Goal: Task Accomplishment & Management: Use online tool/utility

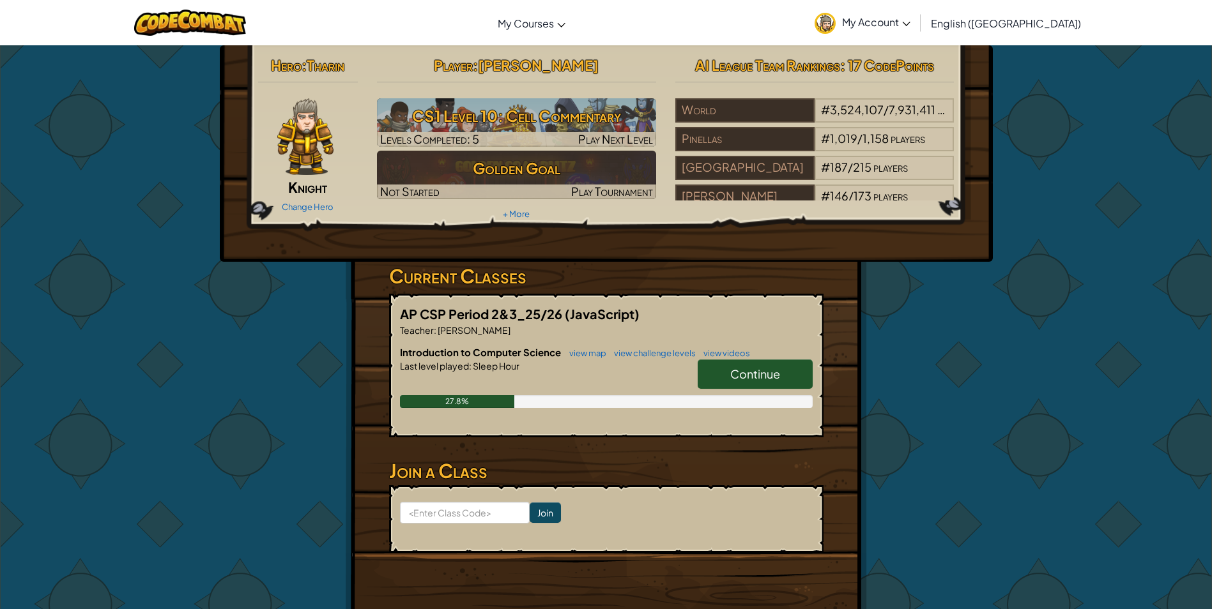
click at [729, 375] on link "Continue" at bounding box center [755, 374] width 115 height 29
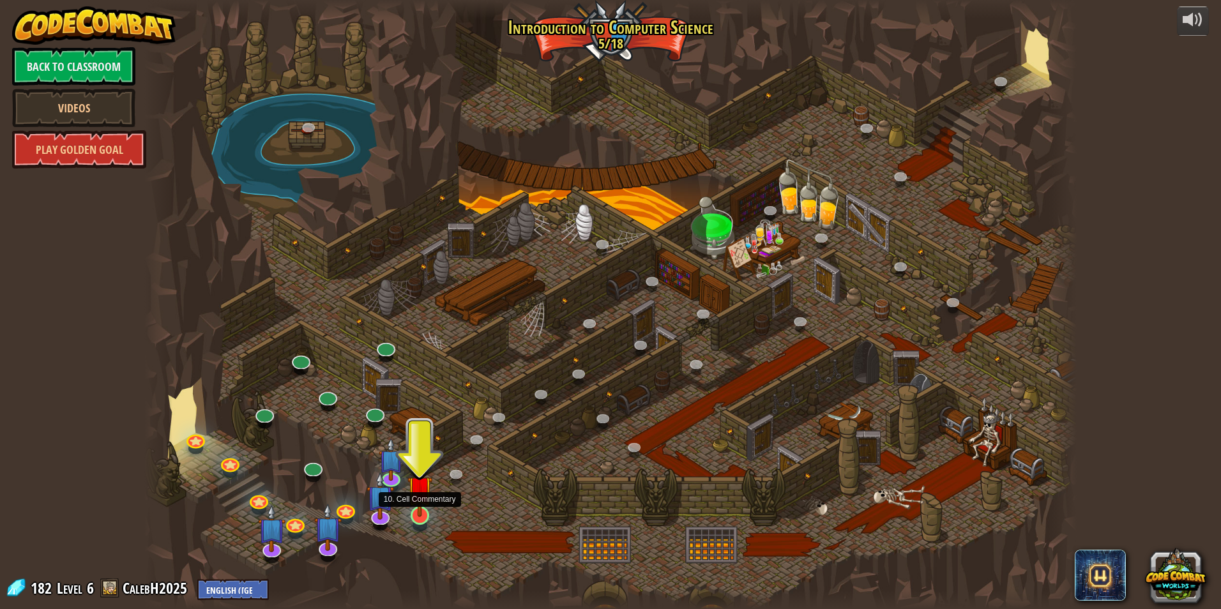
click at [417, 507] on img at bounding box center [420, 488] width 25 height 57
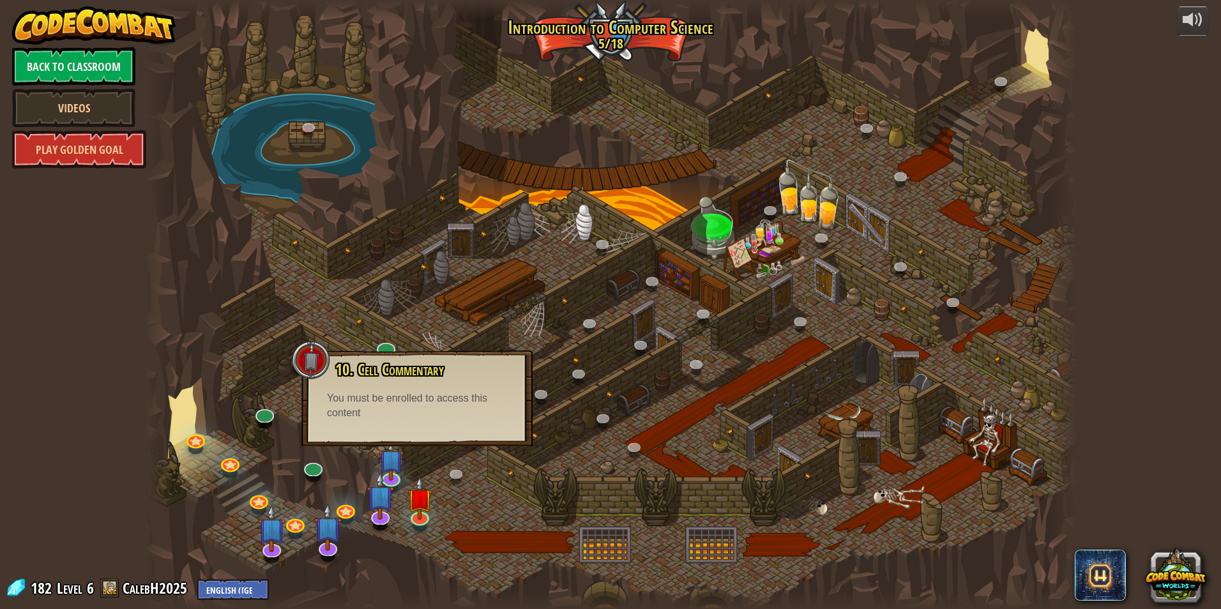
click at [524, 473] on div at bounding box center [610, 304] width 933 height 609
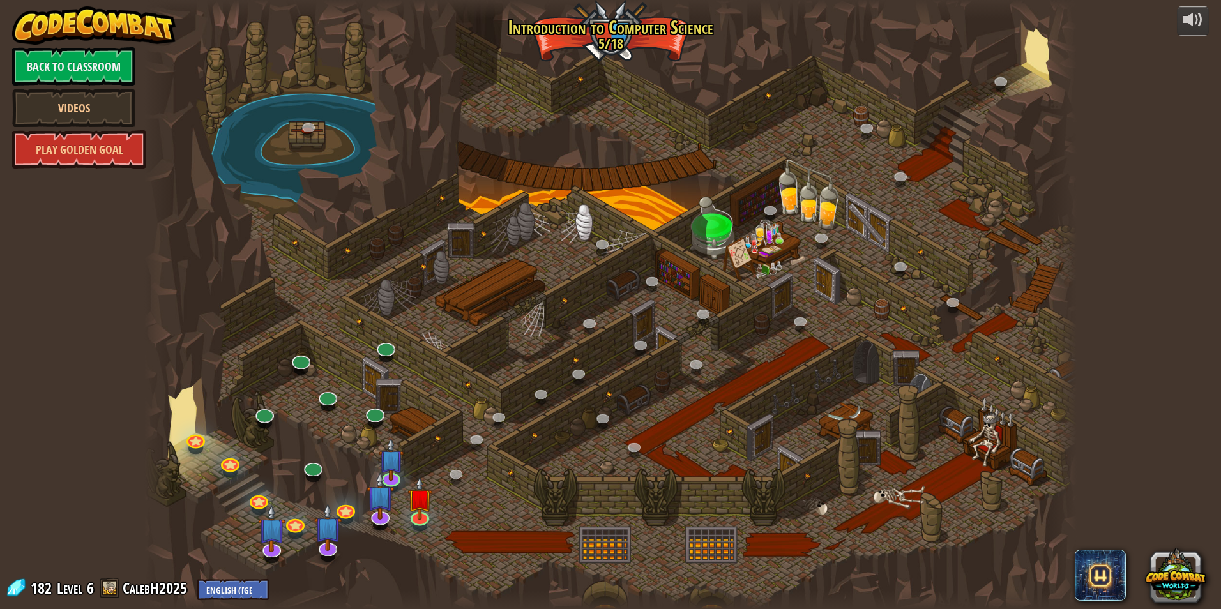
click at [406, 514] on div at bounding box center [610, 304] width 933 height 609
click at [413, 517] on img at bounding box center [420, 488] width 25 height 57
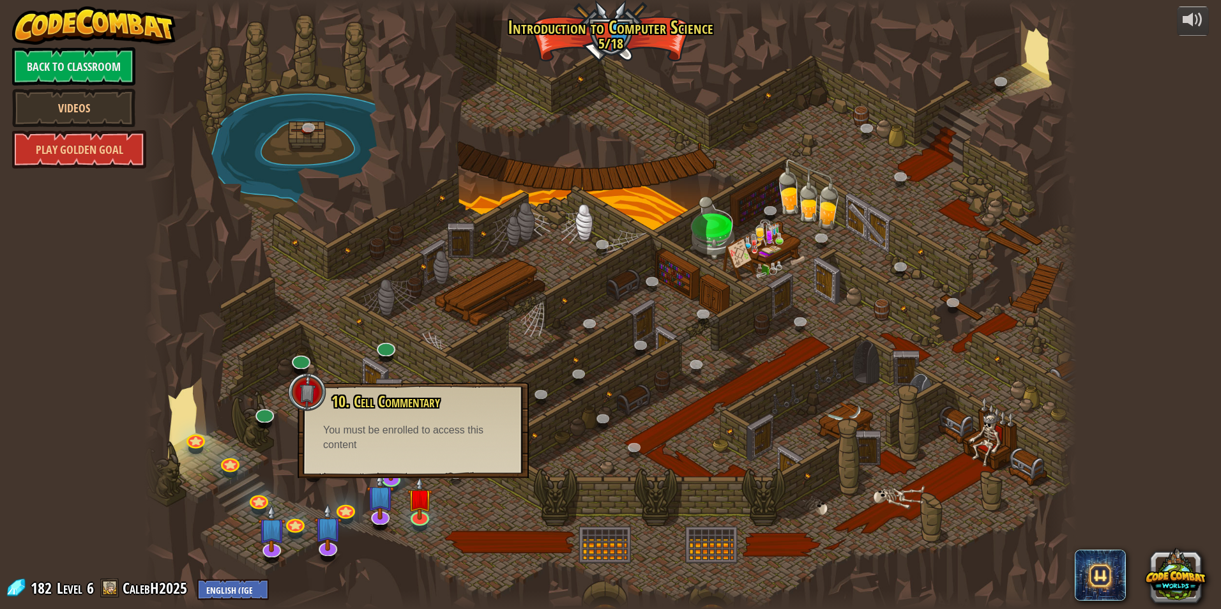
click at [482, 517] on div at bounding box center [610, 304] width 933 height 609
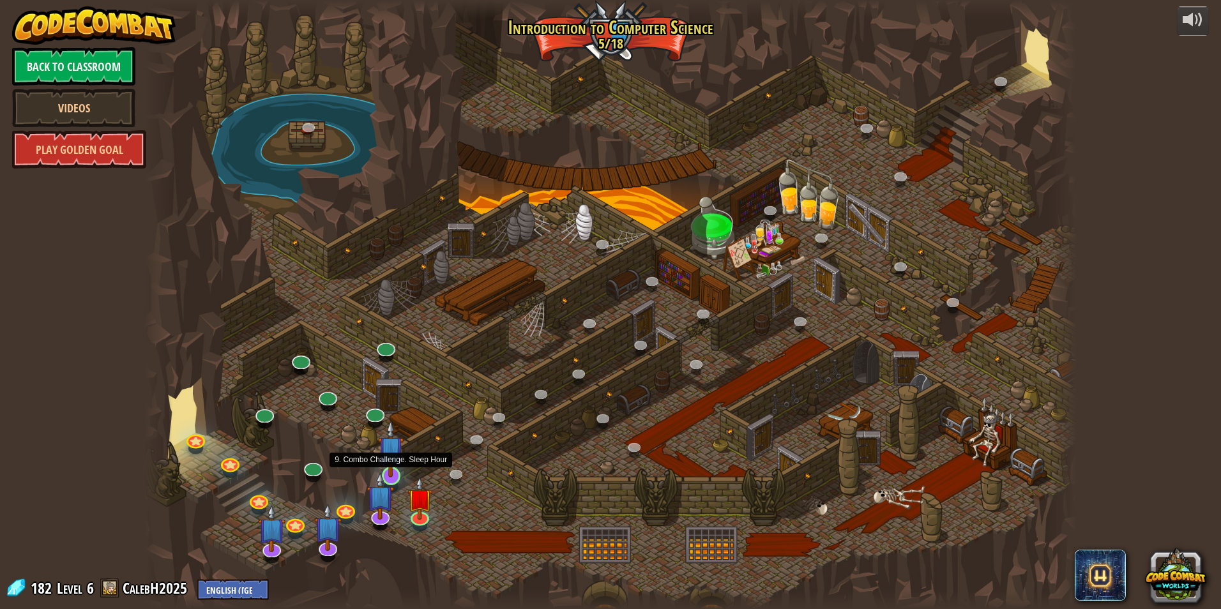
click at [388, 457] on img at bounding box center [390, 448] width 25 height 57
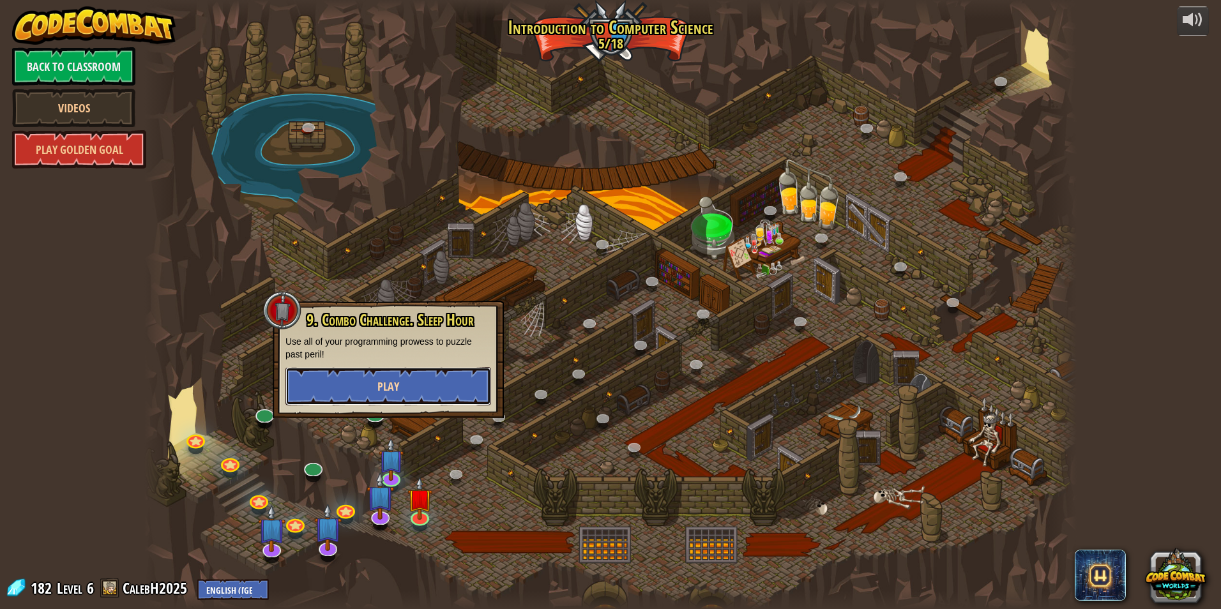
click at [432, 374] on button "Play" at bounding box center [389, 386] width 206 height 38
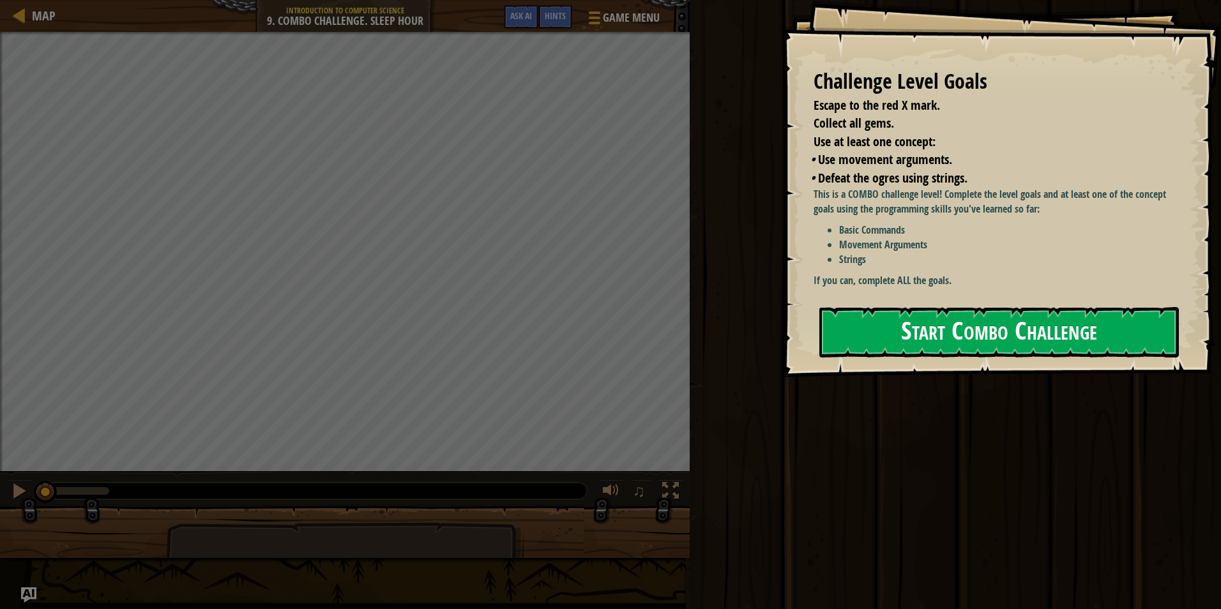
click at [897, 323] on button "Start Combo Challenge" at bounding box center [1000, 332] width 360 height 50
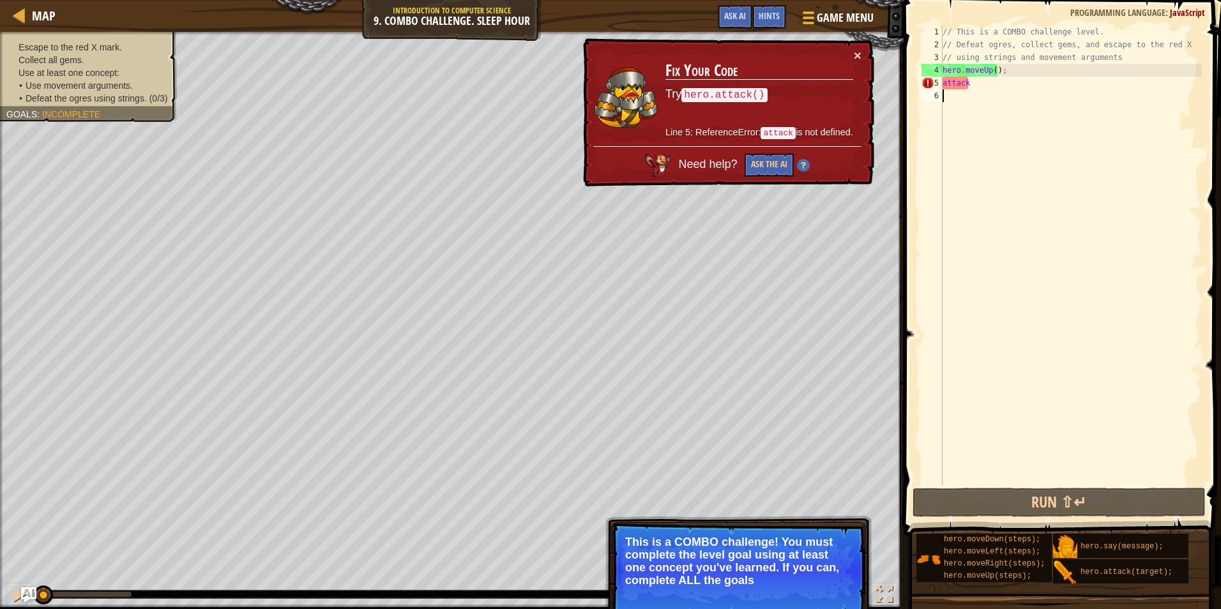
click at [864, 49] on div "× Fix Your Code Try hero.attack() Line 5: ReferenceError: attack is not defined…" at bounding box center [728, 112] width 294 height 149
click at [851, 54] on td "Fix Your Code Try hero.attack() Line 5: ReferenceError: attack is not defined." at bounding box center [759, 98] width 189 height 98
click at [856, 55] on button "×" at bounding box center [858, 55] width 8 height 13
drag, startPoint x: 1009, startPoint y: 82, endPoint x: 929, endPoint y: 82, distance: 79.2
click at [929, 82] on div "1 2 3 4 5 6 // This is a COMBO challenge level. // Defeat ogres, collect gems, …" at bounding box center [1060, 256] width 283 height 460
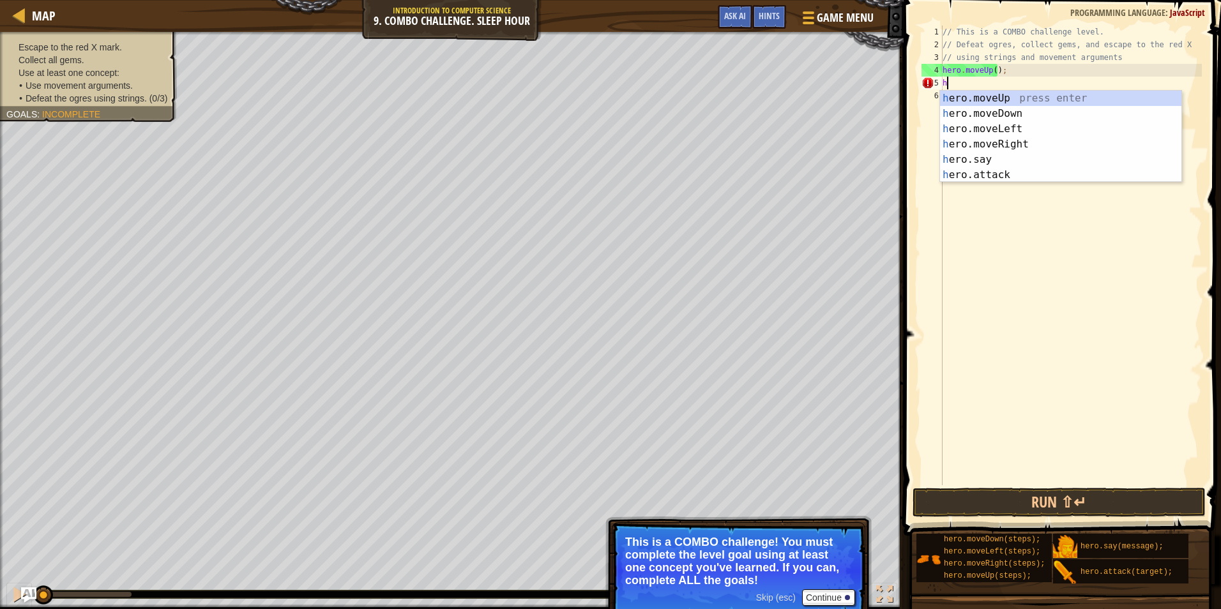
scroll to position [6, 0]
click at [984, 178] on div "her o.moveUp press enter her o.moveDown press enter her o.moveLeft press enter …" at bounding box center [1060, 152] width 241 height 123
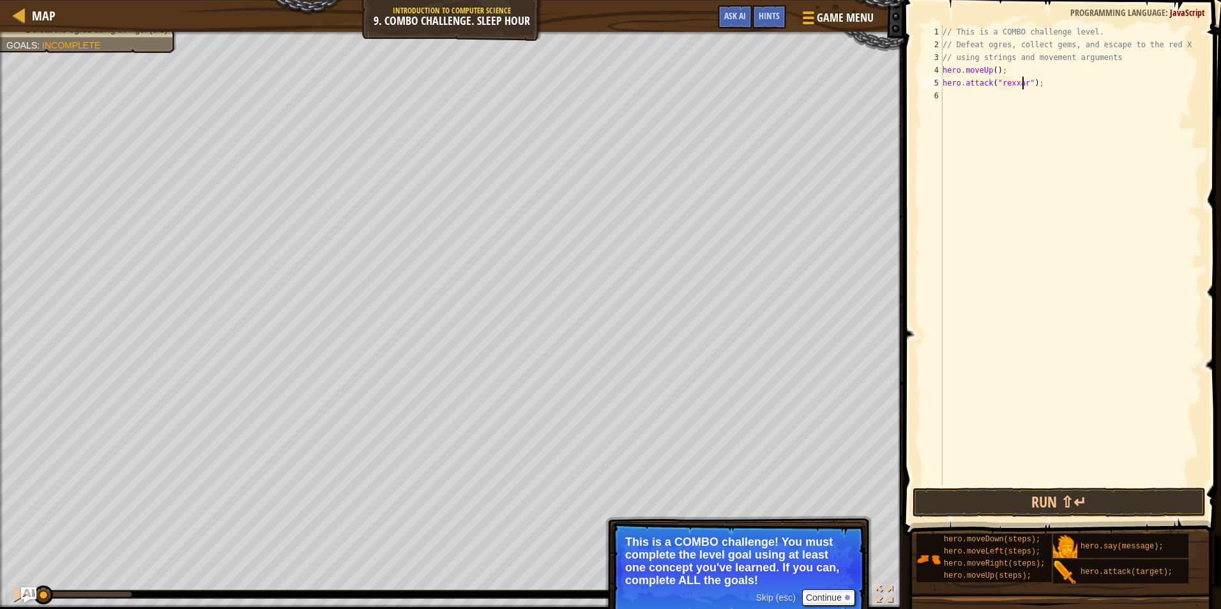
scroll to position [6, 6]
click at [1043, 501] on button "Run ⇧↵" at bounding box center [1059, 502] width 293 height 29
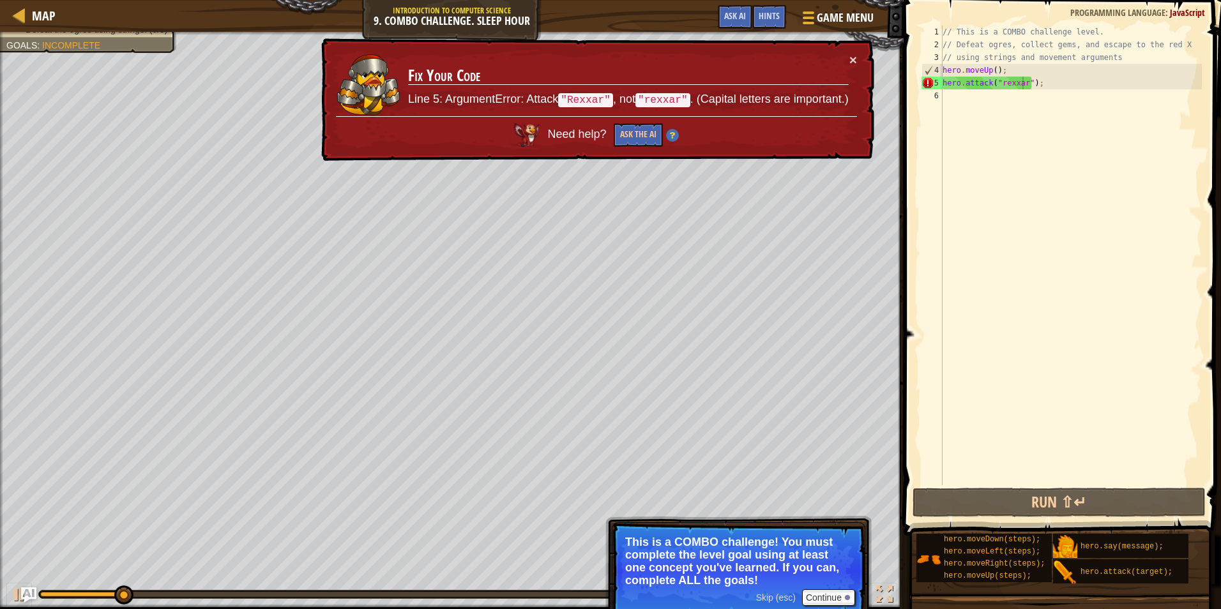
click at [839, 56] on td "Fix Your Code Line 5: ArgumentError: Attack "Rexxar" , not "rexxar" . (Capital …" at bounding box center [629, 84] width 442 height 63
click at [999, 86] on div "// This is a COMBO challenge level. // Defeat ogres, collect gems, and escape t…" at bounding box center [1071, 268] width 262 height 485
click at [1002, 86] on div "// This is a COMBO challenge level. // Defeat ogres, collect gems, and escape t…" at bounding box center [1071, 268] width 262 height 485
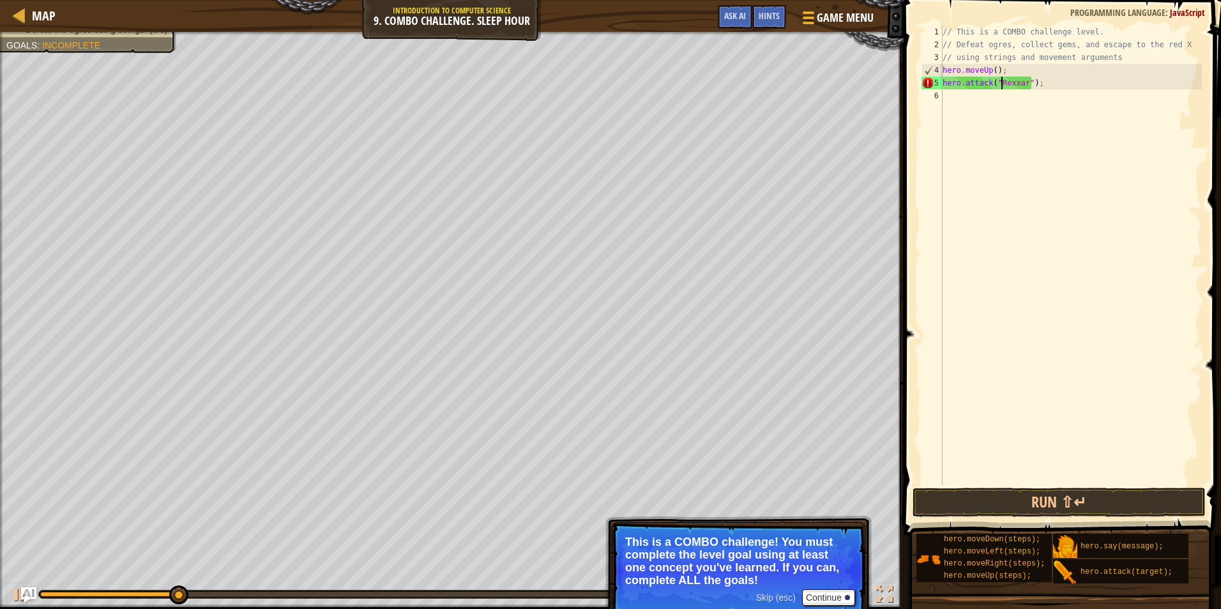
scroll to position [6, 4]
type textarea "hero.attack("Rexxar");"
click at [1037, 512] on button "Run ⇧↵" at bounding box center [1059, 502] width 293 height 29
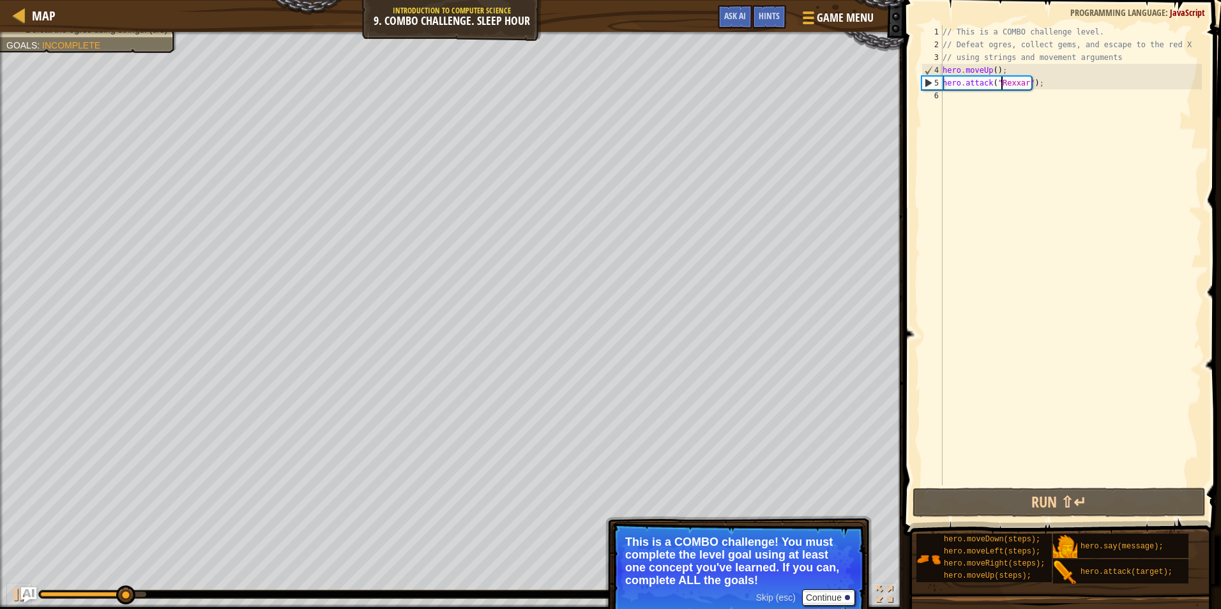
click at [1064, 89] on div "// This is a COMBO challenge level. // Defeat ogres, collect gems, and escape t…" at bounding box center [1071, 268] width 262 height 485
click at [1058, 83] on div "// This is a COMBO challenge level. // Defeat ogres, collect gems, and escape t…" at bounding box center [1071, 268] width 262 height 485
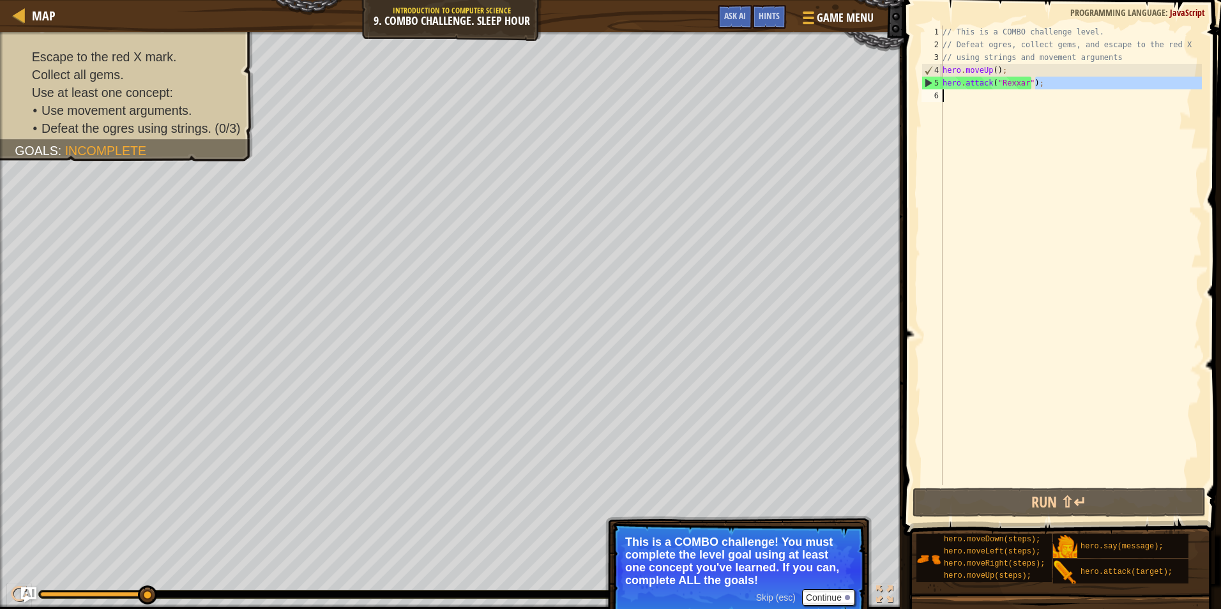
drag, startPoint x: 1043, startPoint y: 83, endPoint x: 947, endPoint y: 105, distance: 98.2
click at [947, 105] on div "// This is a COMBO challenge level. // Defeat ogres, collect gems, and escape t…" at bounding box center [1071, 268] width 262 height 485
click at [1064, 85] on div "// This is a COMBO challenge level. // Defeat ogres, collect gems, and escape t…" at bounding box center [1071, 256] width 262 height 460
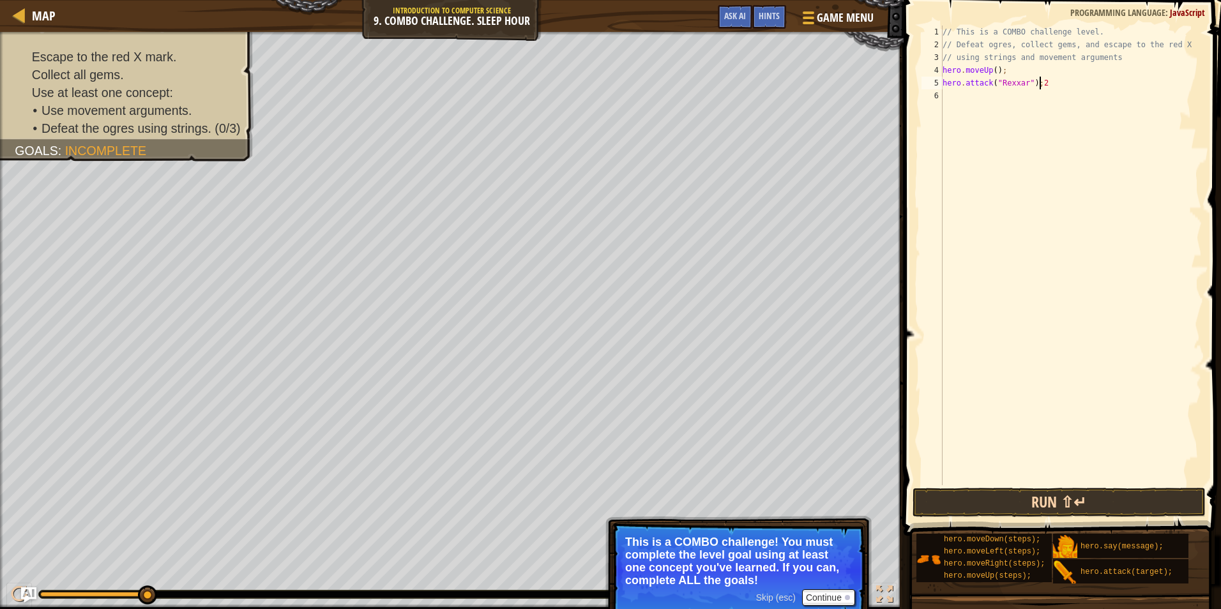
type textarea "hero.attack("Rexxar");2"
click at [1034, 490] on button "Run ⇧↵" at bounding box center [1059, 502] width 293 height 29
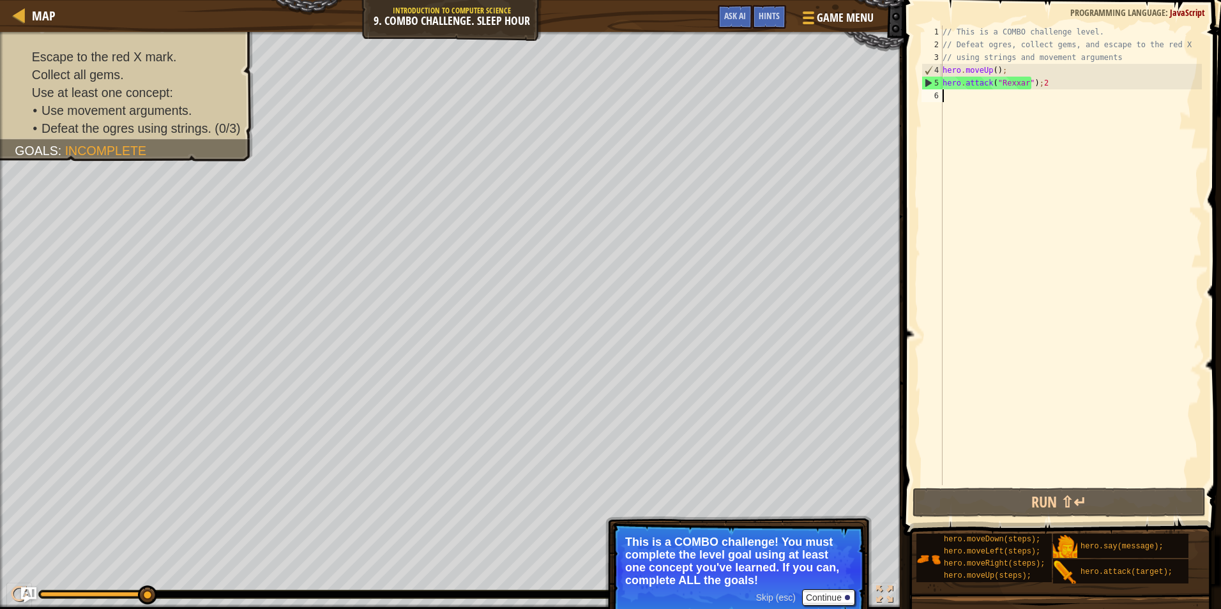
click at [1035, 90] on div "// This is a COMBO challenge level. // Defeat ogres, collect gems, and escape t…" at bounding box center [1071, 268] width 262 height 485
click at [1041, 86] on div "// This is a COMBO challenge level. // Defeat ogres, collect gems, and escape t…" at bounding box center [1071, 268] width 262 height 485
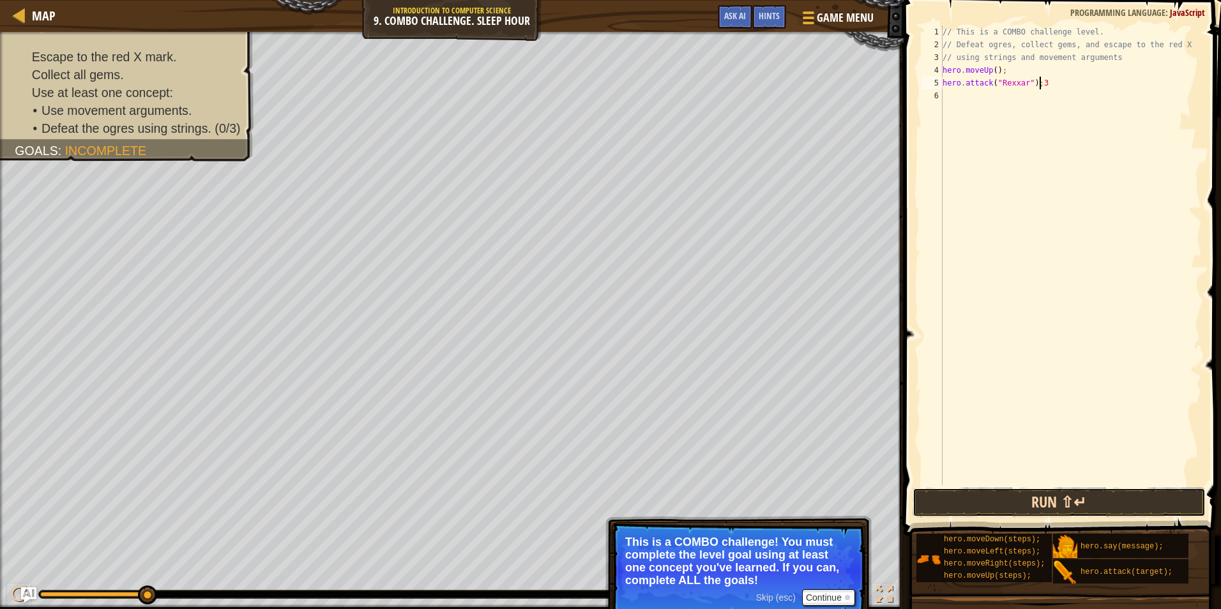
click at [1041, 495] on button "Run ⇧↵" at bounding box center [1059, 502] width 293 height 29
drag, startPoint x: 1047, startPoint y: 86, endPoint x: 1040, endPoint y: 87, distance: 7.1
click at [1040, 87] on div "// This is a COMBO challenge level. // Defeat ogres, collect gems, and escape t…" at bounding box center [1071, 268] width 262 height 485
click at [1011, 508] on button "Run ⇧↵" at bounding box center [1059, 502] width 293 height 29
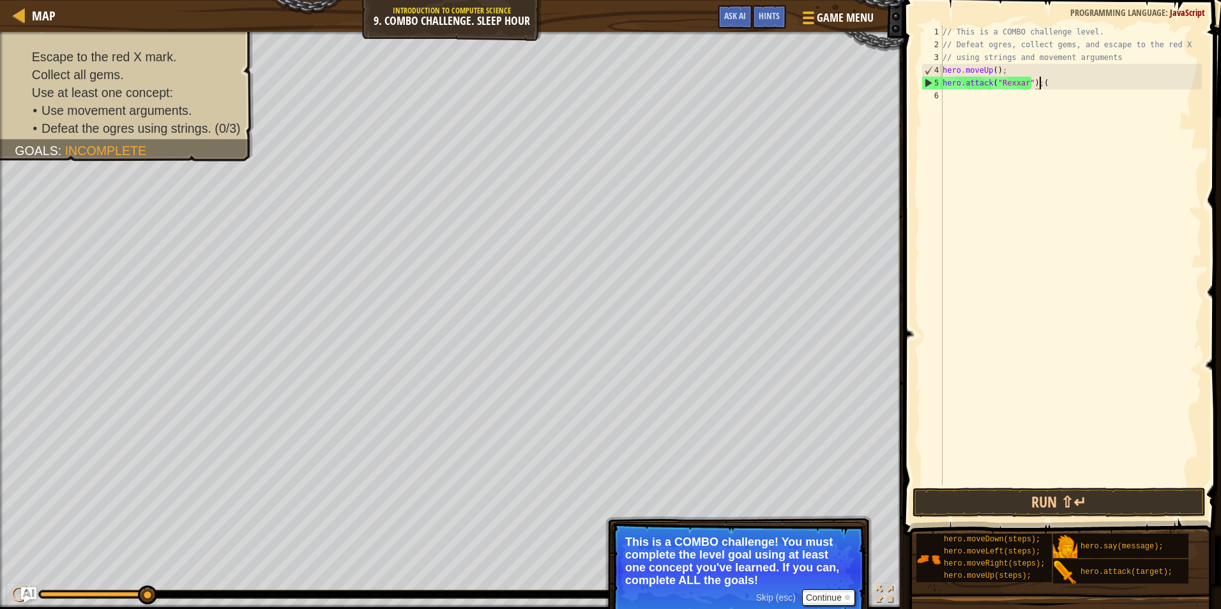
scroll to position [6, 7]
type textarea "hero.attack("Rexxar")"
click at [1072, 149] on div "// This is a COMBO challenge level. // Defeat ogres, collect gems, and escape t…" at bounding box center [1071, 268] width 262 height 485
type textarea "h"
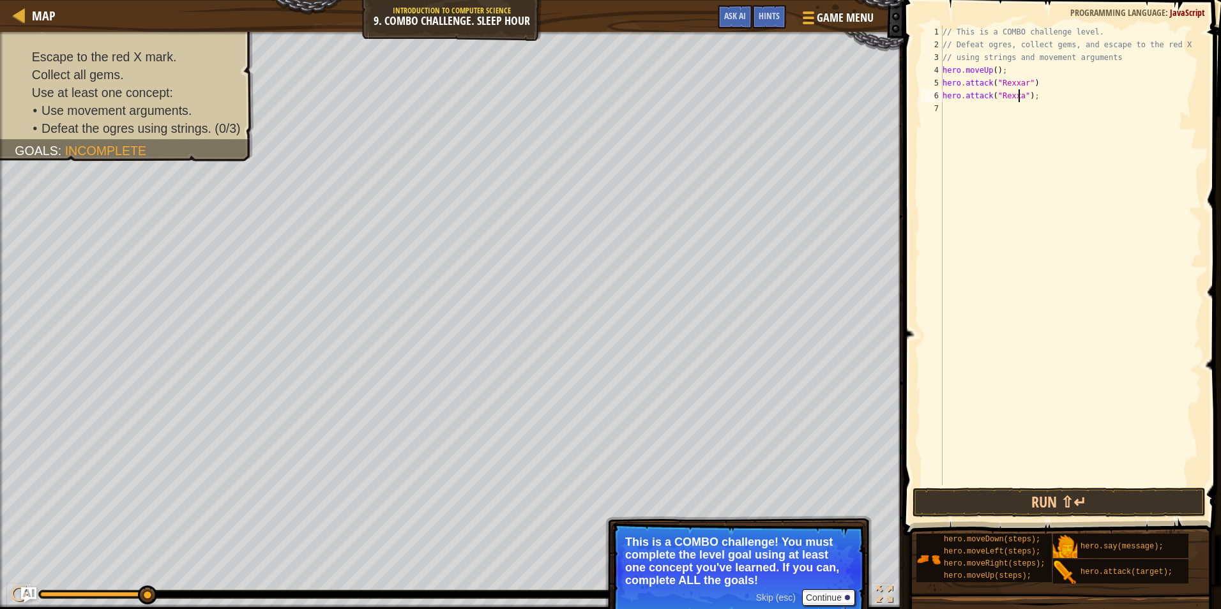
scroll to position [6, 6]
type textarea "hero.attack("Rexxar");"
click at [1055, 496] on button "Run ⇧↵" at bounding box center [1059, 502] width 293 height 29
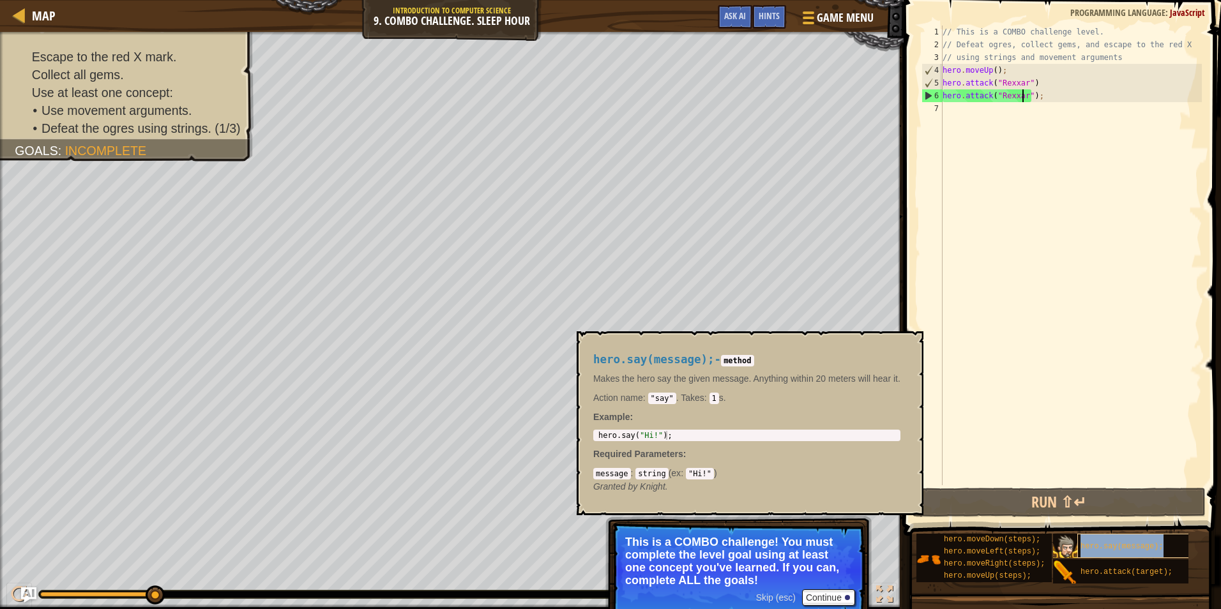
click at [1117, 550] on span "hero.say(message);" at bounding box center [1122, 546] width 83 height 9
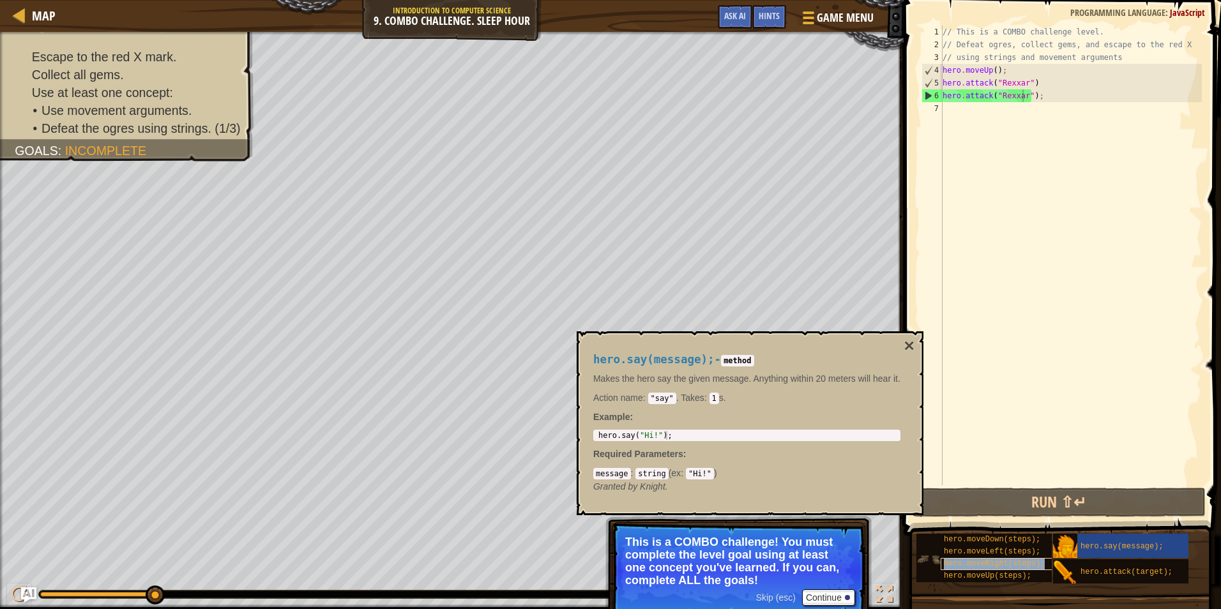
click at [998, 558] on div "hero.moveRight(steps);" at bounding box center [1002, 564] width 122 height 12
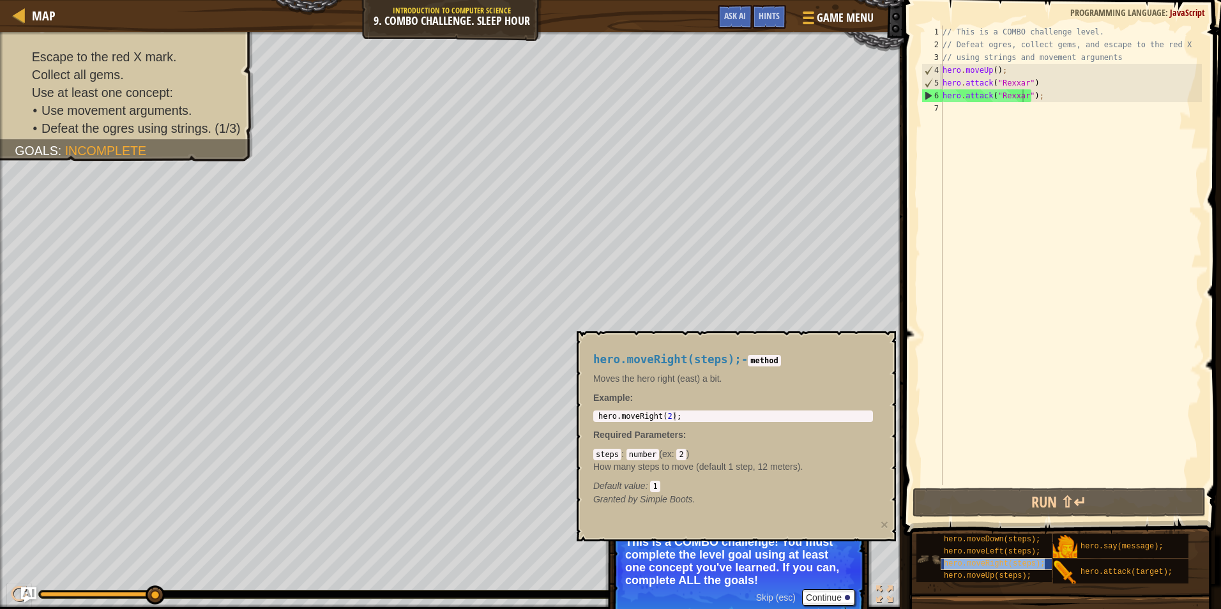
click at [1035, 561] on span "hero.moveRight(steps);" at bounding box center [994, 564] width 101 height 9
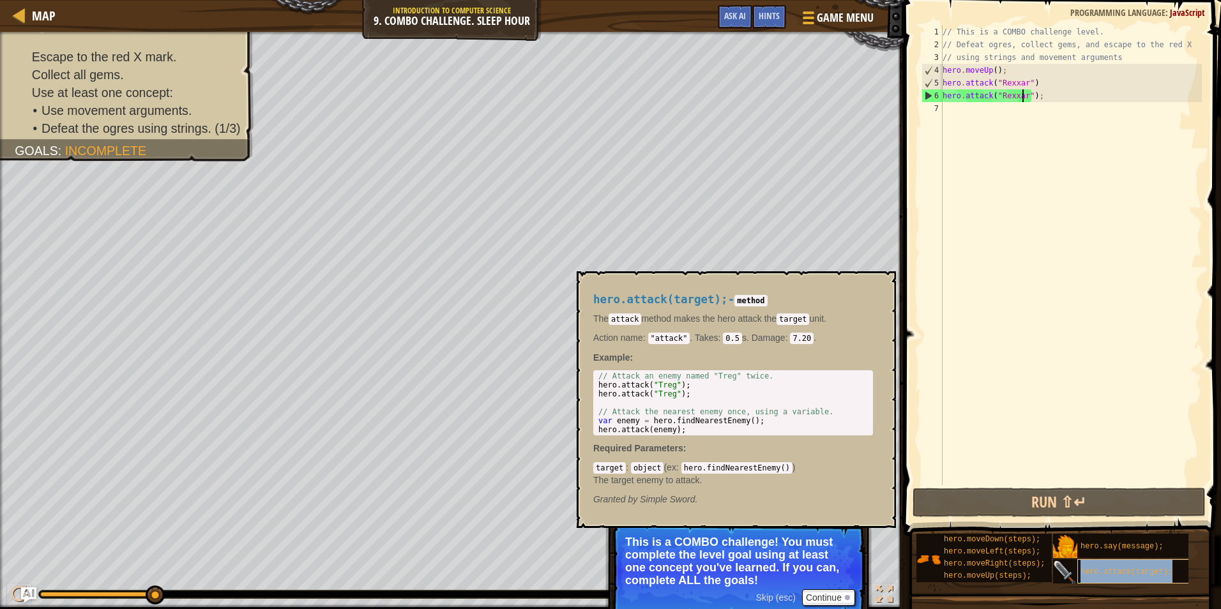
click at [1096, 562] on div "hero.attack(target);" at bounding box center [1139, 572] width 122 height 24
click at [1014, 261] on div "// This is a COMBO challenge level. // Defeat ogres, collect gems, and escape t…" at bounding box center [1071, 268] width 262 height 485
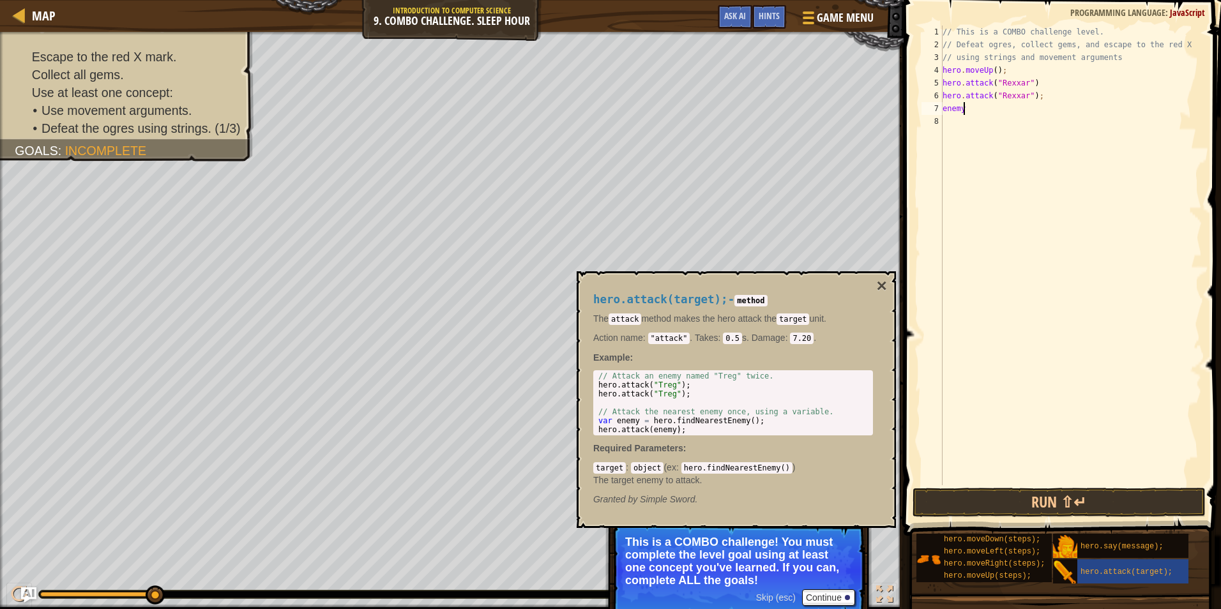
scroll to position [6, 1]
type textarea "enemy="
